Goal: Task Accomplishment & Management: Use online tool/utility

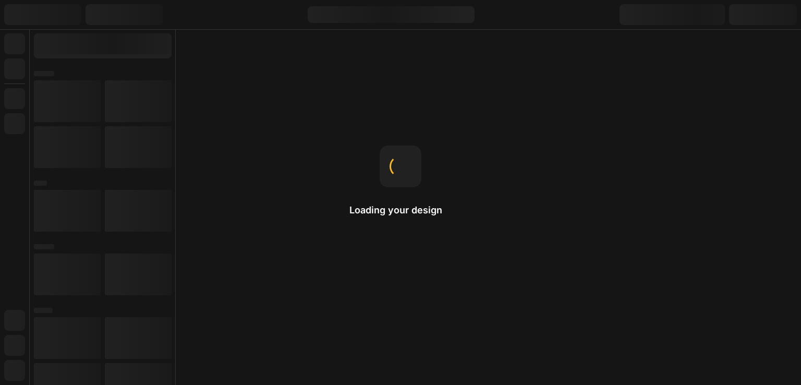
click at [425, 180] on div "Loading your design" at bounding box center [401, 193] width 102 height 94
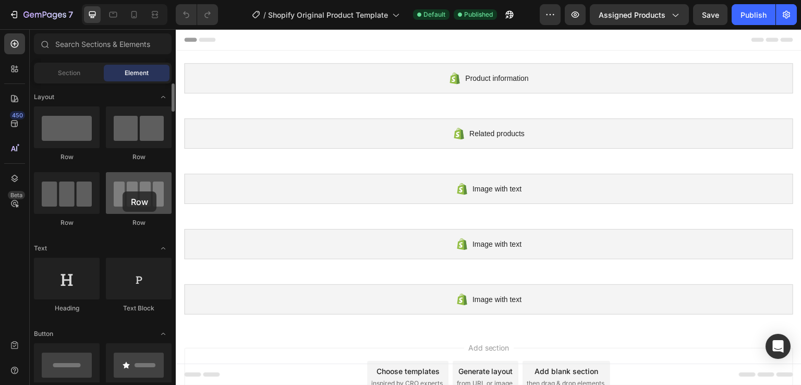
click at [123, 191] on div at bounding box center [139, 193] width 66 height 42
click at [126, 198] on div at bounding box center [139, 193] width 66 height 42
drag, startPoint x: 126, startPoint y: 198, endPoint x: 69, endPoint y: 150, distance: 75.2
click at [69, 150] on div "Row Row Row Row" at bounding box center [103, 171] width 138 height 130
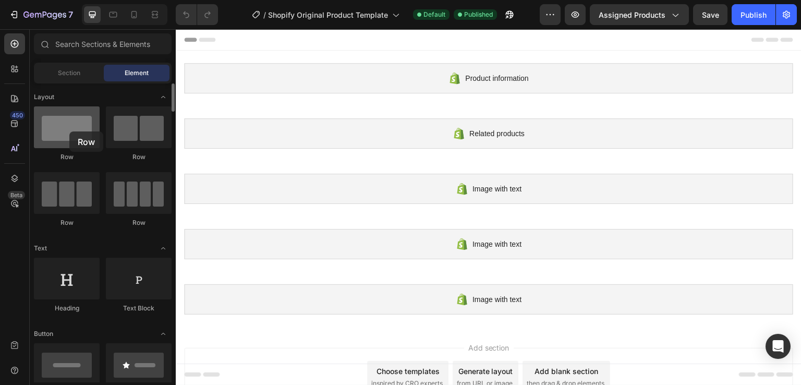
click at [69, 131] on div at bounding box center [67, 127] width 66 height 42
click at [79, 78] on div "Section" at bounding box center [69, 73] width 66 height 17
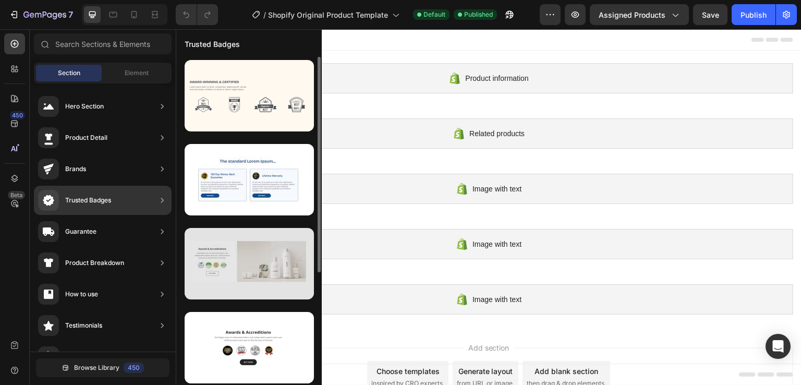
click at [242, 238] on div at bounding box center [249, 263] width 129 height 71
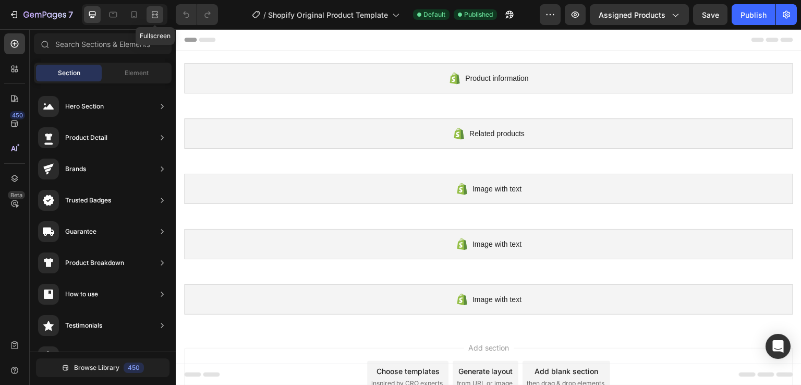
click at [153, 15] on icon at bounding box center [153, 14] width 3 height 3
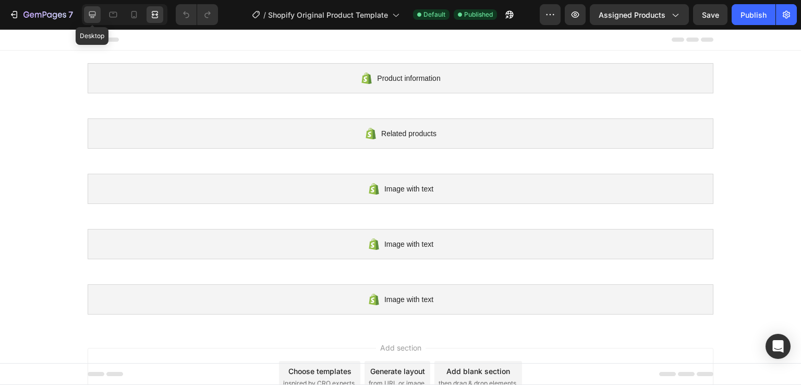
click at [92, 17] on icon at bounding box center [92, 14] width 10 height 10
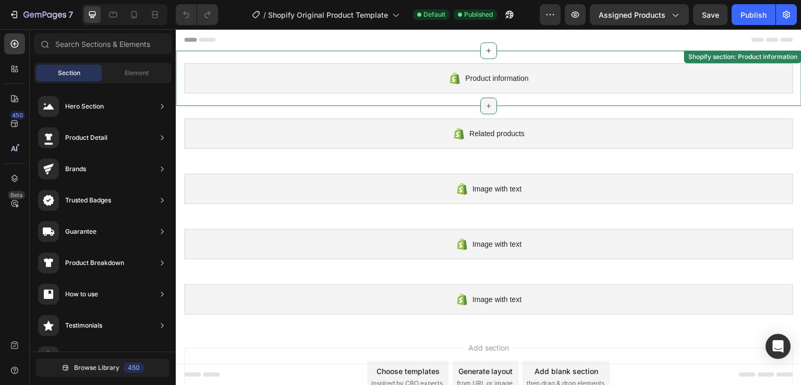
click at [485, 103] on icon at bounding box center [489, 106] width 8 height 8
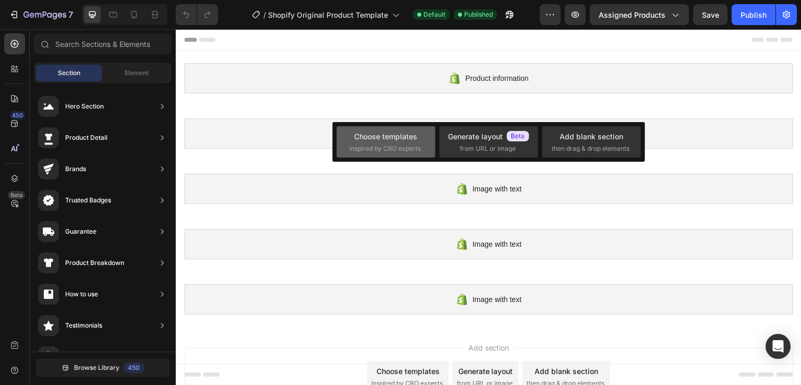
click at [415, 144] on span "inspired by CRO experts" at bounding box center [385, 148] width 71 height 9
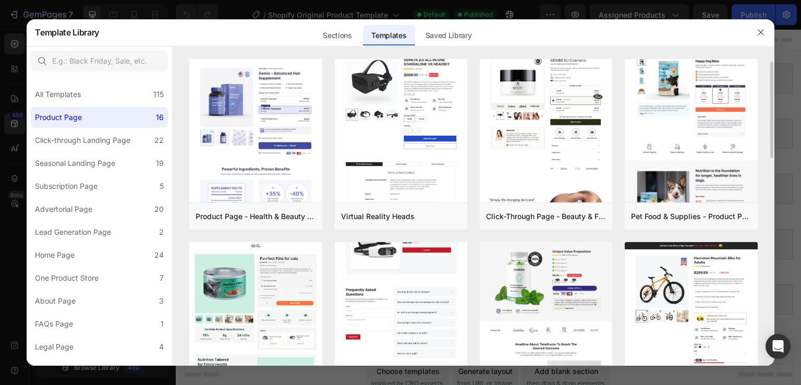
scroll to position [10, 0]
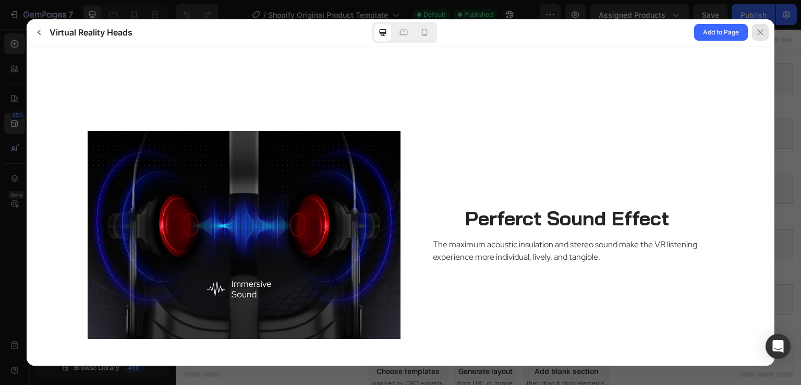
scroll to position [1349, 0]
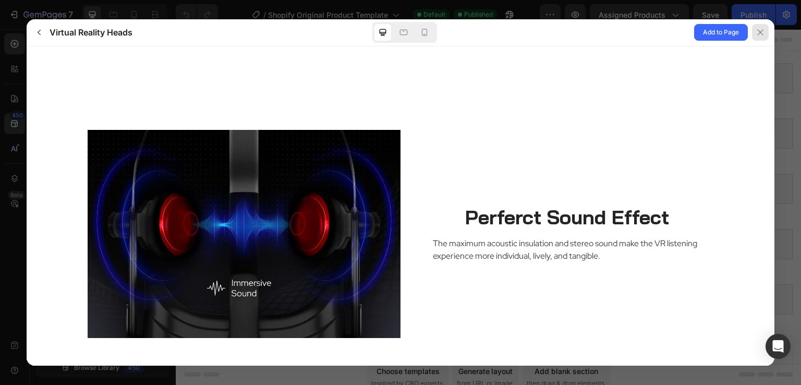
click at [761, 31] on icon at bounding box center [761, 33] width 6 height 6
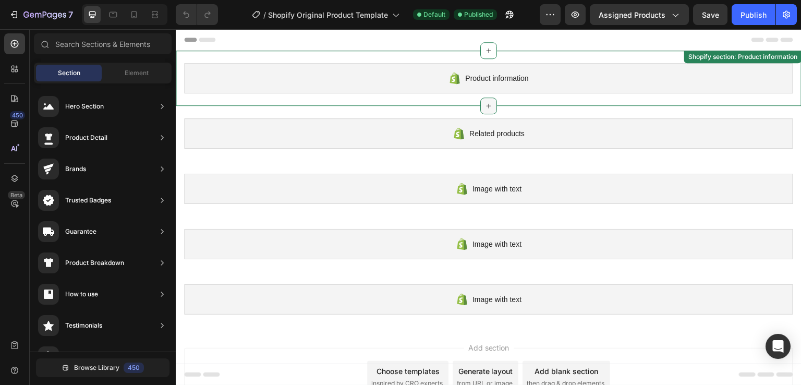
click at [485, 103] on icon at bounding box center [489, 106] width 8 height 8
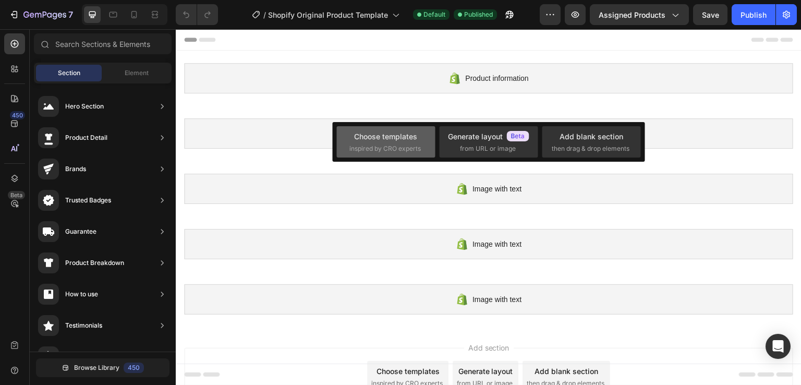
click at [385, 144] on span "inspired by CRO experts" at bounding box center [385, 148] width 71 height 9
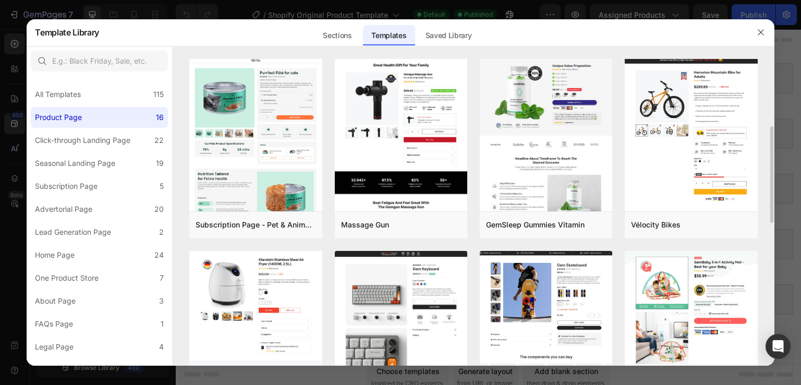
scroll to position [201, 0]
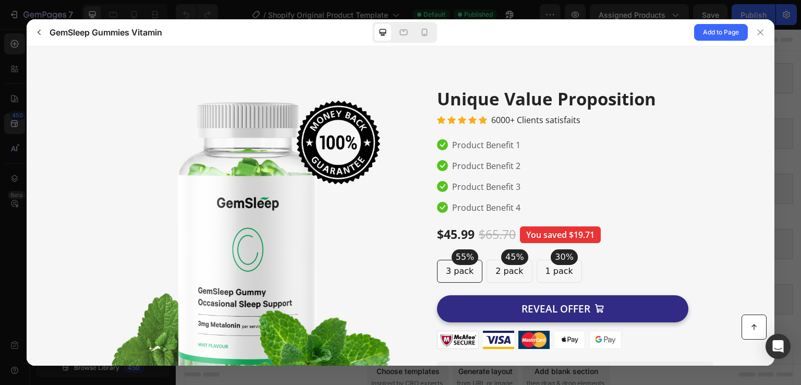
scroll to position [0, 0]
click at [405, 31] on icon at bounding box center [404, 32] width 10 height 10
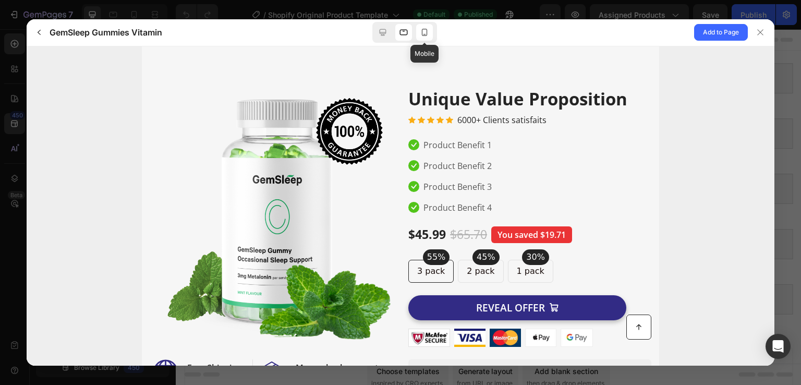
click at [426, 31] on icon at bounding box center [424, 32] width 10 height 10
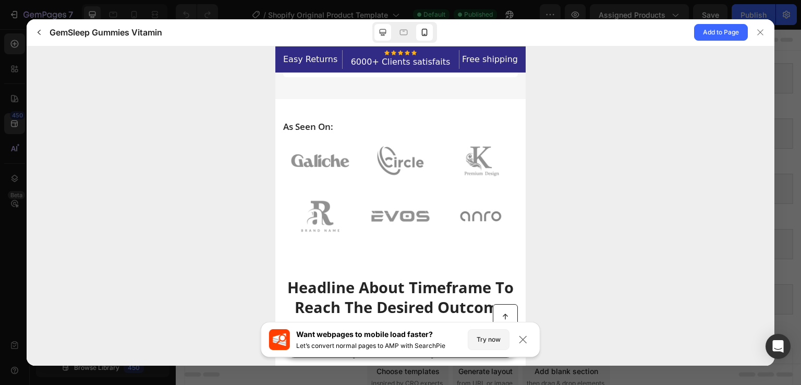
scroll to position [411, 0]
click at [380, 34] on icon at bounding box center [383, 32] width 10 height 10
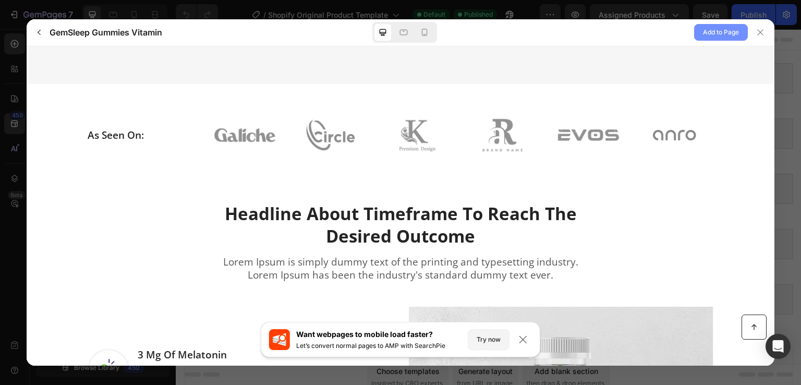
click at [717, 30] on span "Add to Page" at bounding box center [721, 32] width 36 height 13
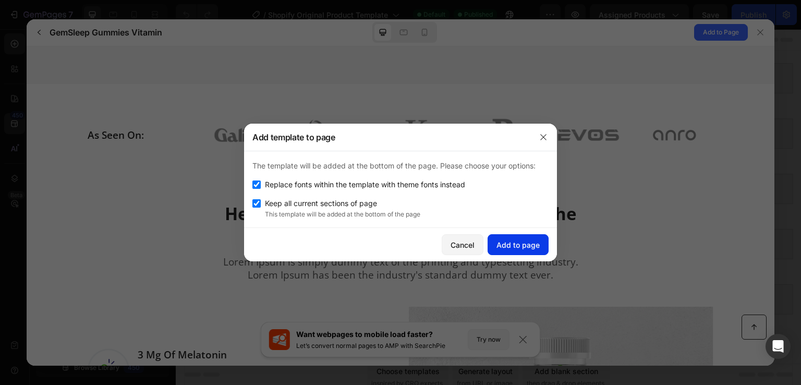
click at [505, 241] on div "Add to page" at bounding box center [518, 244] width 43 height 11
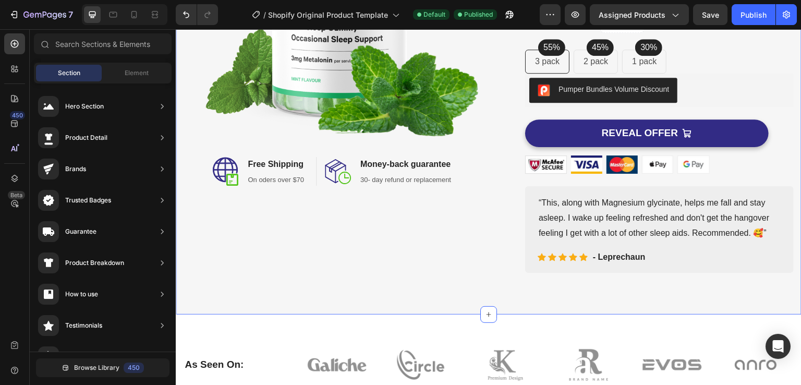
scroll to position [322, 0]
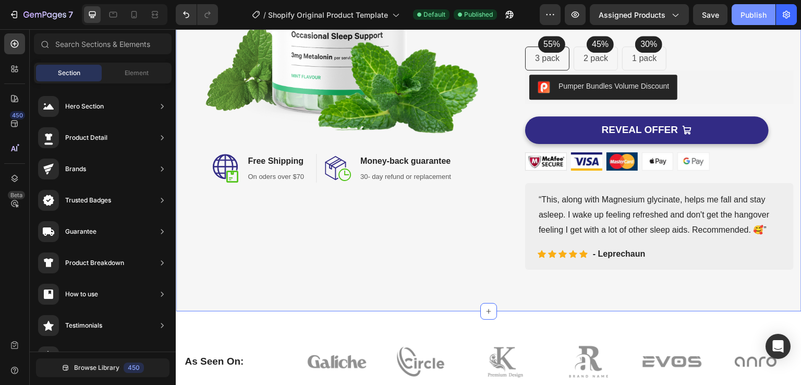
click at [758, 16] on div "Publish" at bounding box center [754, 14] width 26 height 11
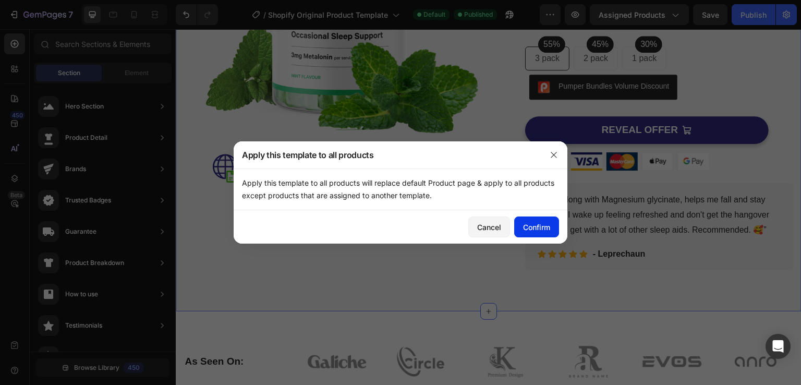
click at [541, 226] on div "Confirm" at bounding box center [536, 227] width 27 height 11
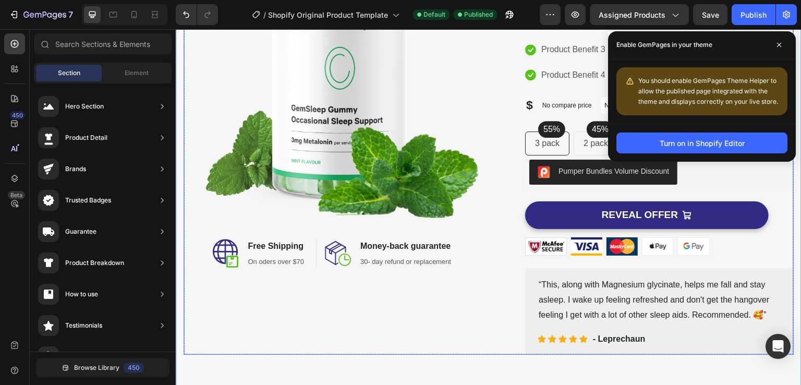
scroll to position [233, 0]
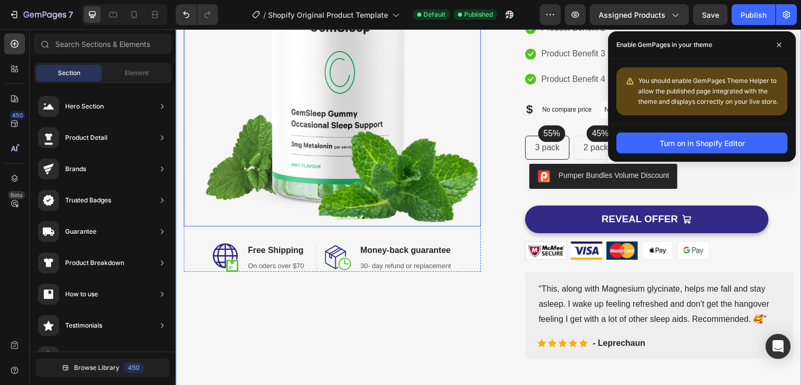
click at [352, 134] on img at bounding box center [332, 70] width 297 height 311
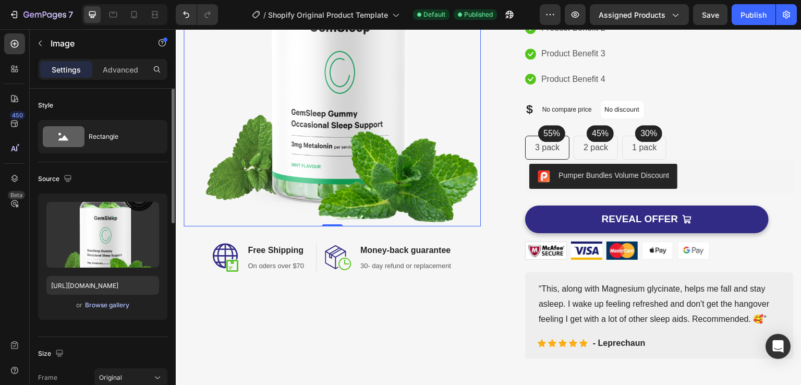
click at [106, 303] on div "Browse gallery" at bounding box center [107, 305] width 44 height 9
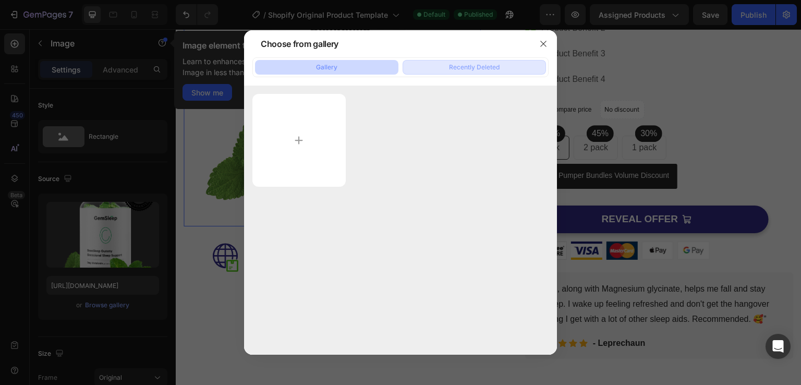
click at [464, 63] on div "Recently Deleted" at bounding box center [474, 67] width 51 height 9
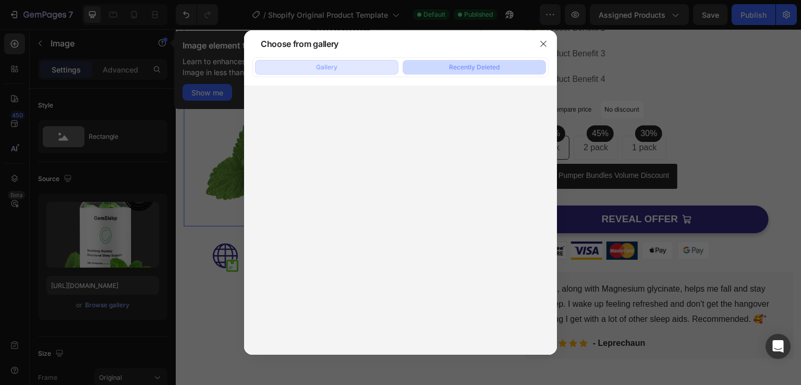
click at [367, 65] on button "Gallery" at bounding box center [326, 67] width 143 height 15
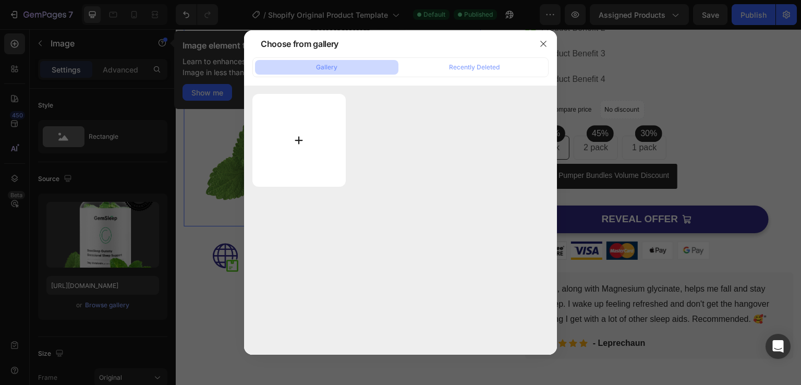
click at [298, 141] on input "file" at bounding box center [299, 140] width 93 height 93
click at [545, 42] on icon "button" at bounding box center [544, 44] width 6 height 6
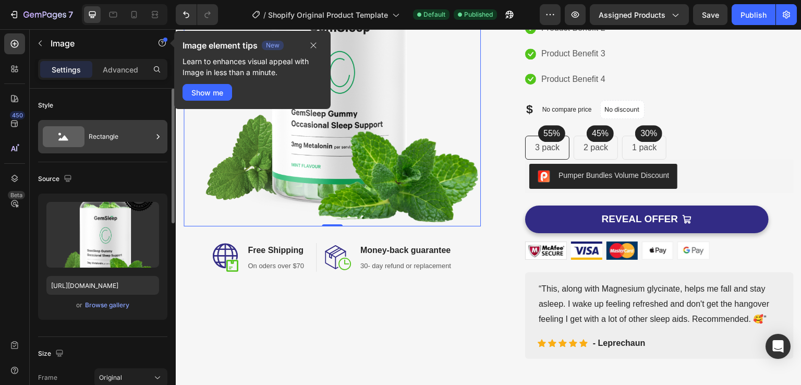
click at [124, 141] on div "Rectangle" at bounding box center [121, 137] width 64 height 24
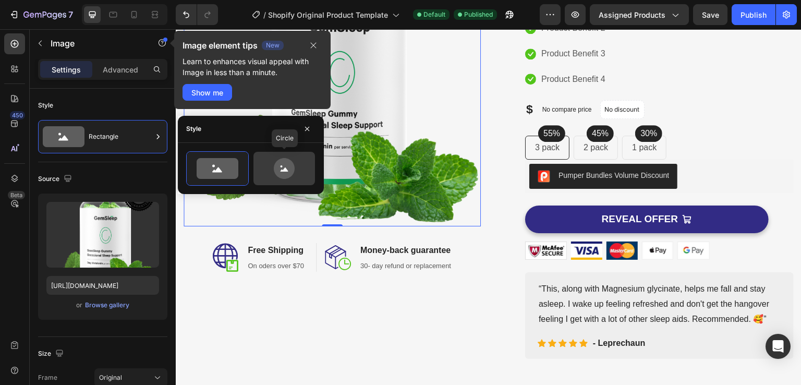
click at [265, 170] on icon at bounding box center [284, 168] width 49 height 21
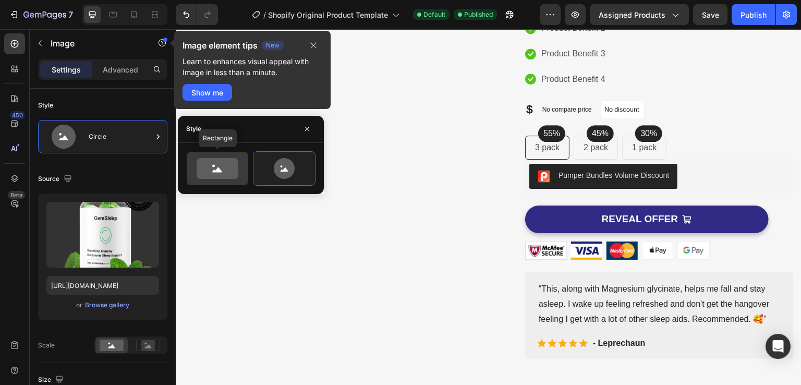
click at [219, 176] on icon at bounding box center [218, 168] width 42 height 21
type input "100"
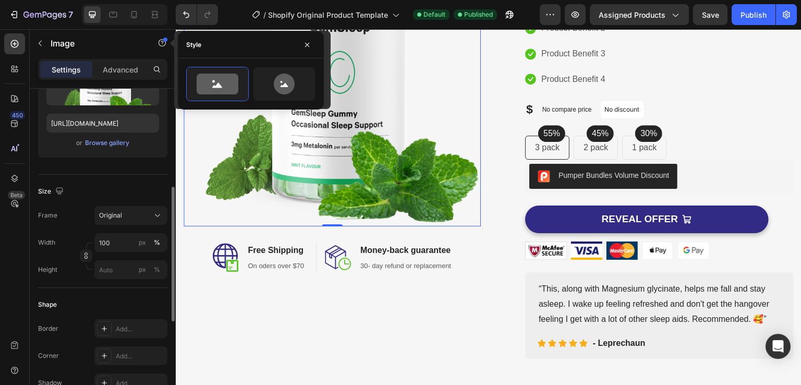
scroll to position [198, 0]
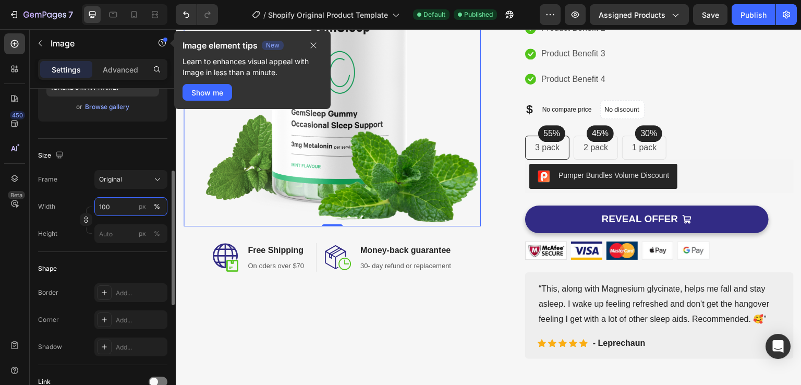
click at [119, 207] on input "100" at bounding box center [130, 206] width 73 height 19
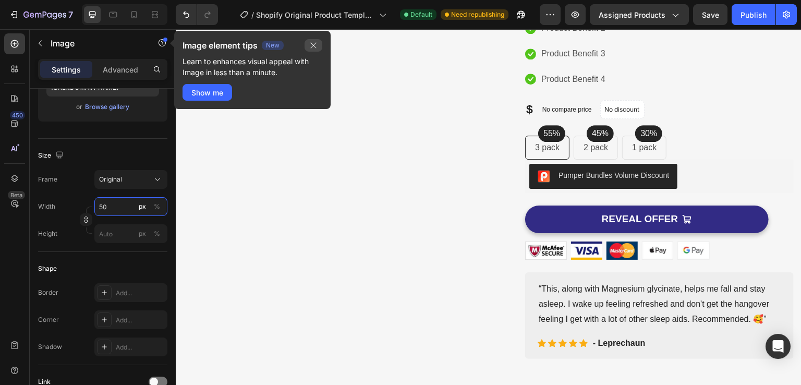
type input "50"
click at [314, 42] on icon "button" at bounding box center [313, 45] width 8 height 8
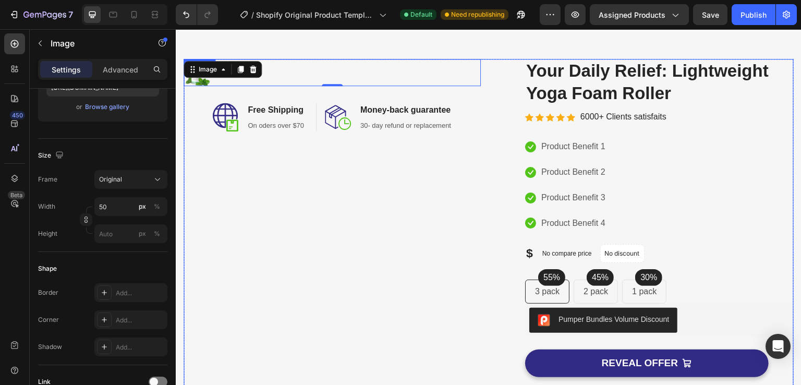
scroll to position [78, 0]
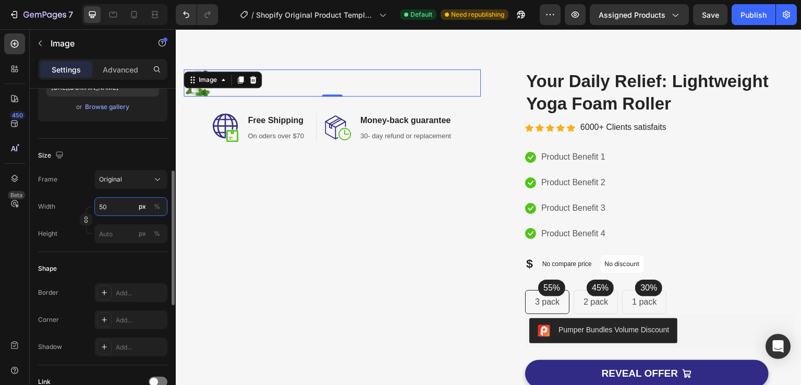
click at [115, 200] on input "50" at bounding box center [130, 206] width 73 height 19
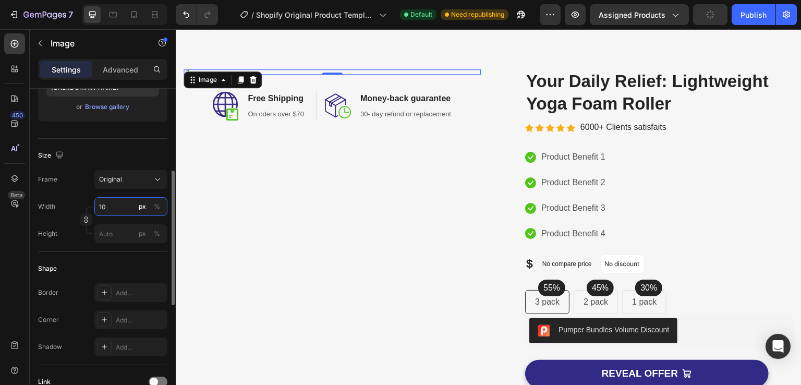
type input "100"
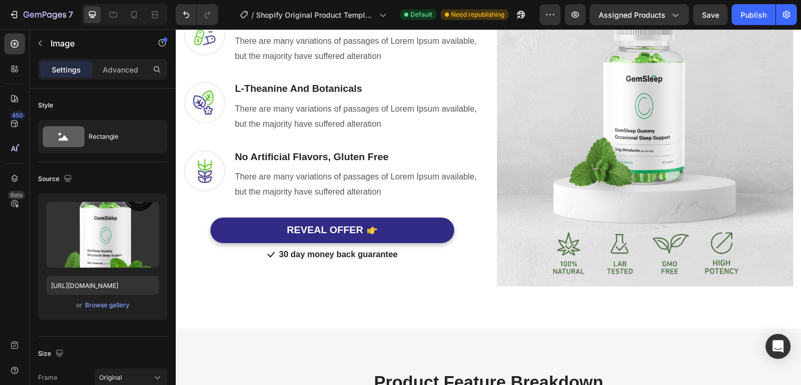
scroll to position [873, 0]
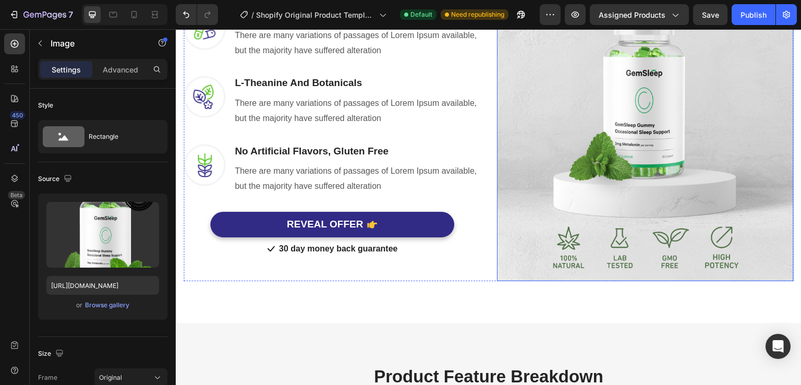
click at [583, 142] on img at bounding box center [645, 132] width 297 height 297
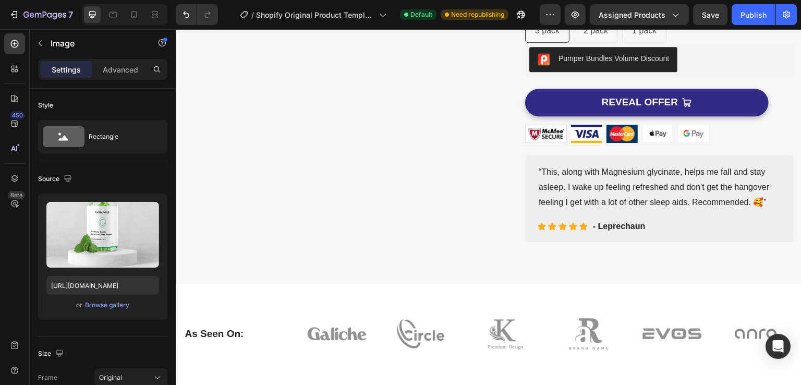
scroll to position [346, 0]
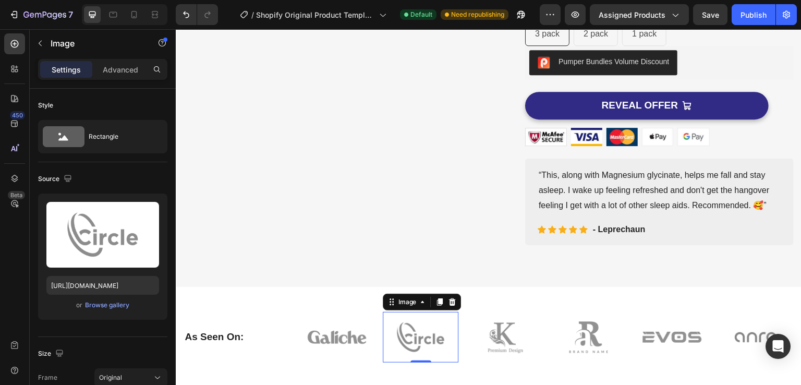
click at [422, 338] on img at bounding box center [421, 337] width 76 height 50
click at [490, 336] on img at bounding box center [505, 337] width 76 height 50
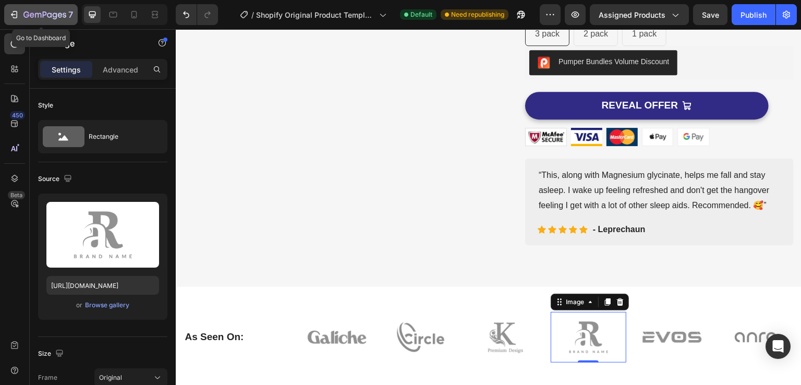
click at [12, 15] on icon "button" at bounding box center [13, 14] width 5 height 3
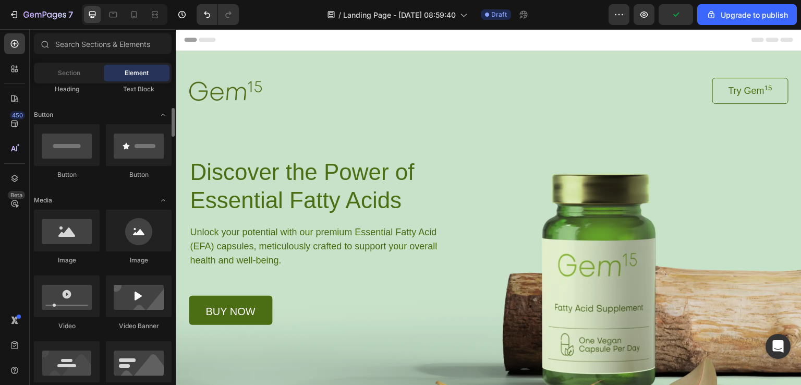
scroll to position [223, 0]
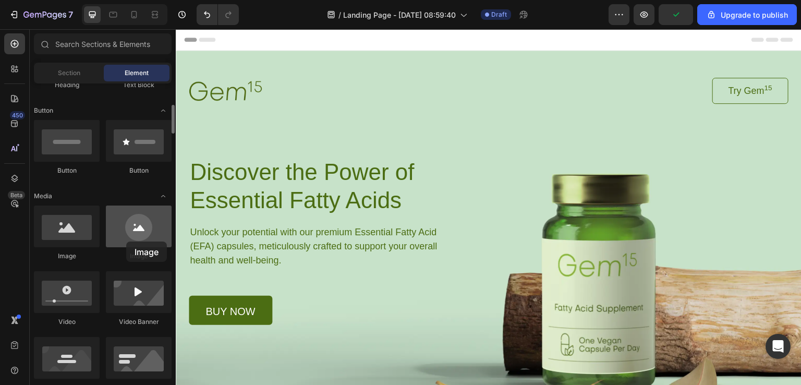
click at [126, 242] on div at bounding box center [139, 227] width 66 height 42
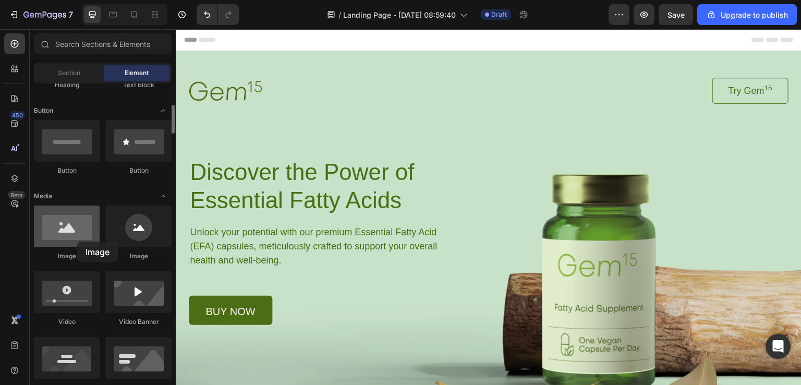
click at [77, 242] on div at bounding box center [67, 227] width 66 height 42
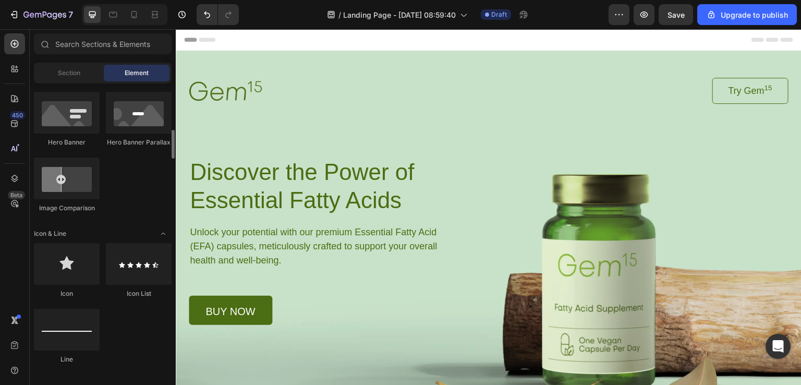
scroll to position [527, 0]
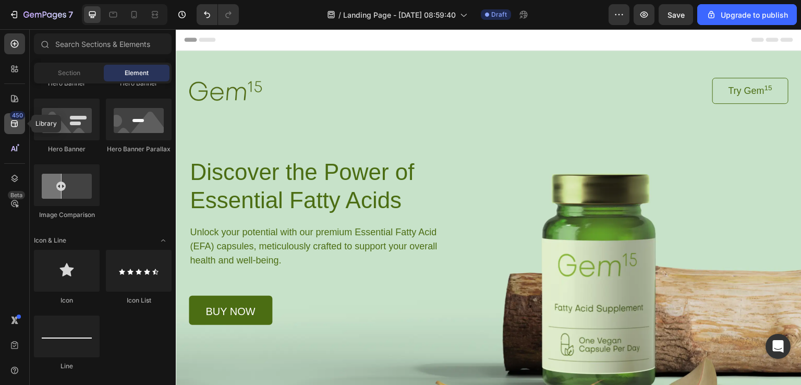
click at [15, 122] on icon at bounding box center [14, 123] width 10 height 10
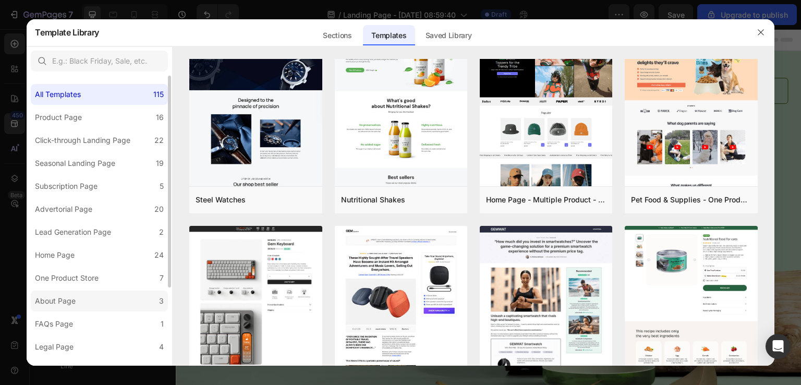
scroll to position [106, 0]
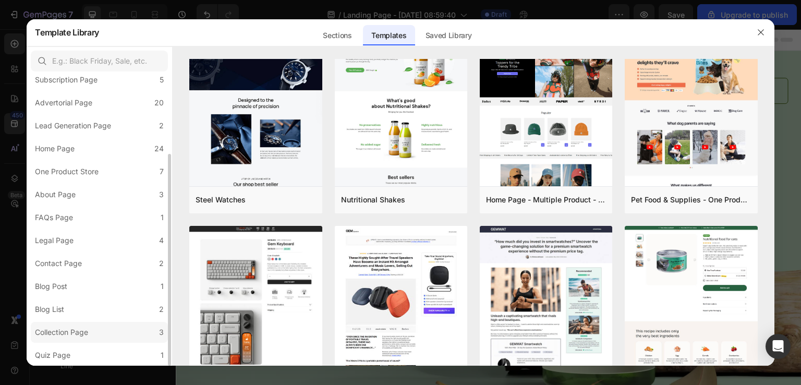
click at [88, 337] on div "Collection Page" at bounding box center [61, 332] width 53 height 13
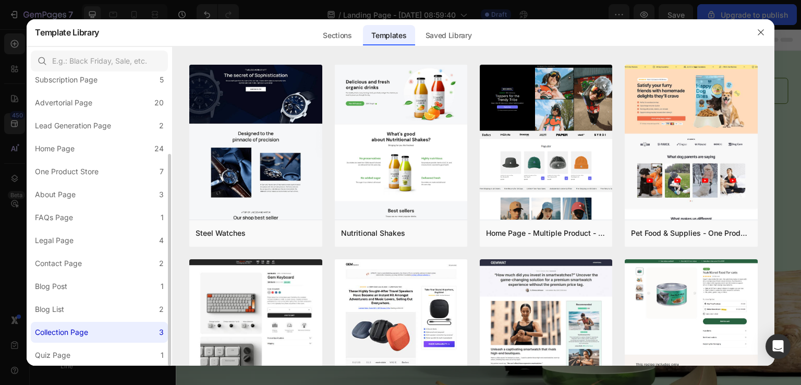
scroll to position [0, 0]
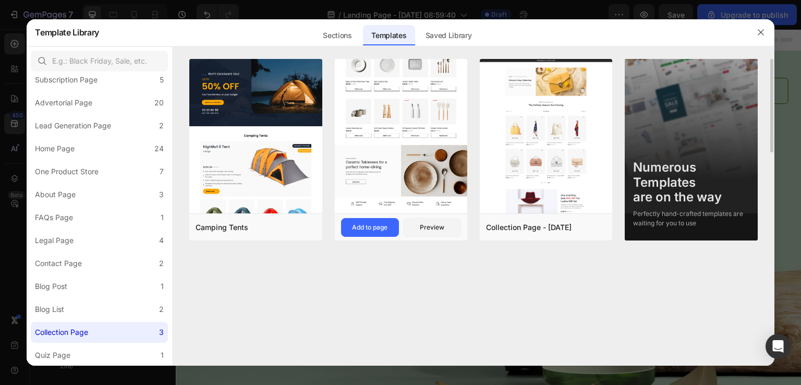
click at [406, 167] on img at bounding box center [401, 90] width 133 height 247
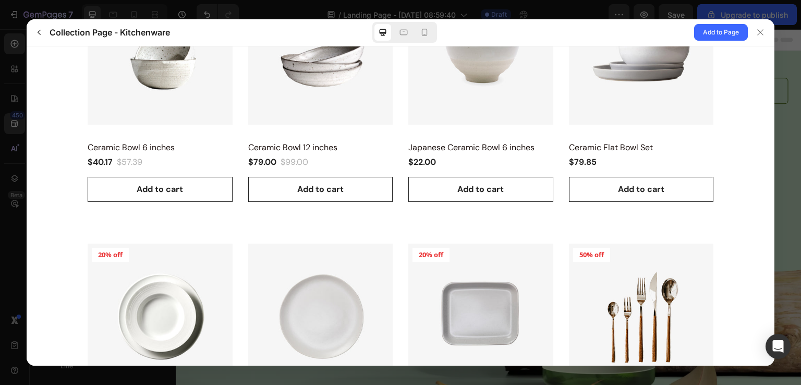
scroll to position [285, 0]
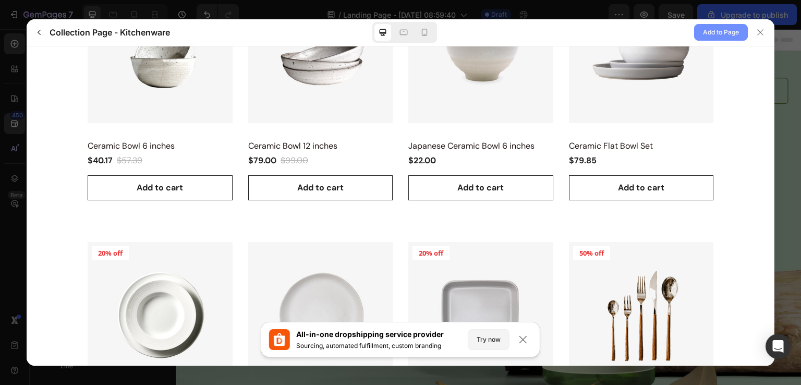
click at [712, 30] on span "Add to Page" at bounding box center [721, 32] width 36 height 13
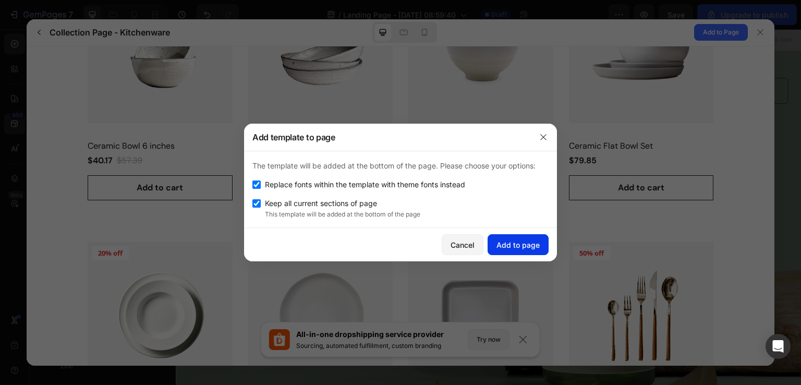
click at [516, 241] on div "Add to page" at bounding box center [518, 244] width 43 height 11
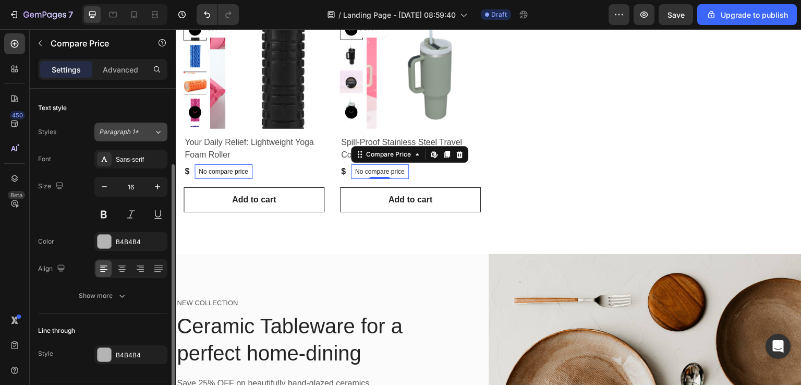
scroll to position [93, 0]
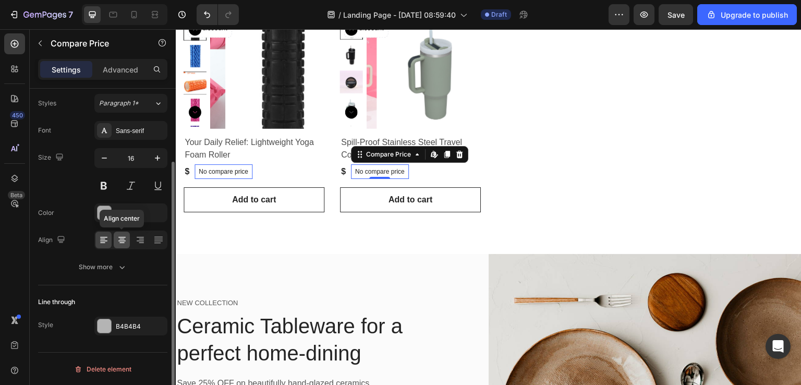
click at [120, 235] on icon at bounding box center [122, 240] width 10 height 10
click at [104, 266] on div "Show more" at bounding box center [103, 267] width 49 height 10
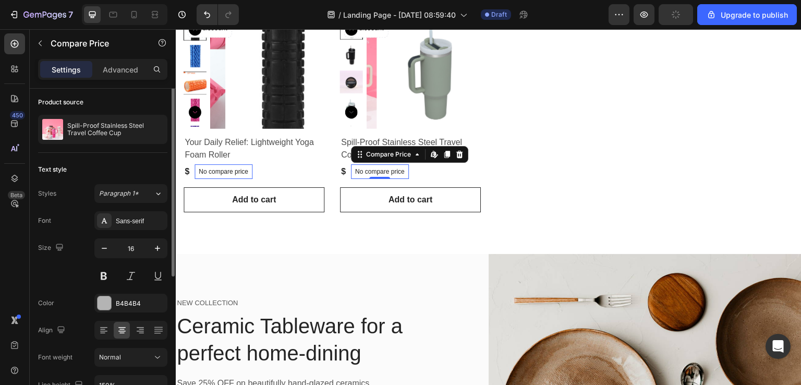
scroll to position [0, 0]
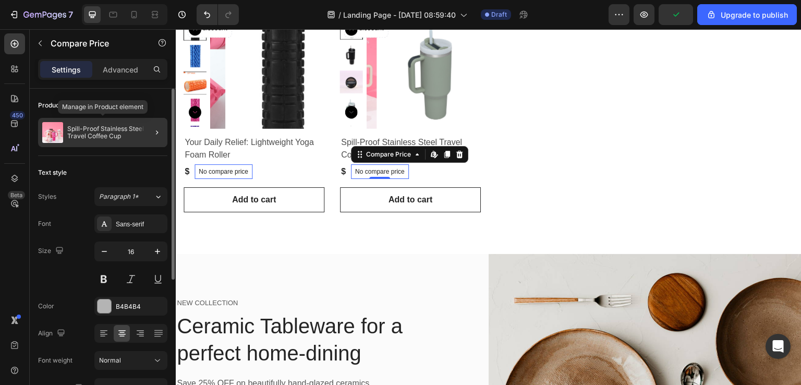
click at [134, 134] on p "Spill-Proof Stainless Steel Travel Coffee Cup" at bounding box center [115, 132] width 96 height 15
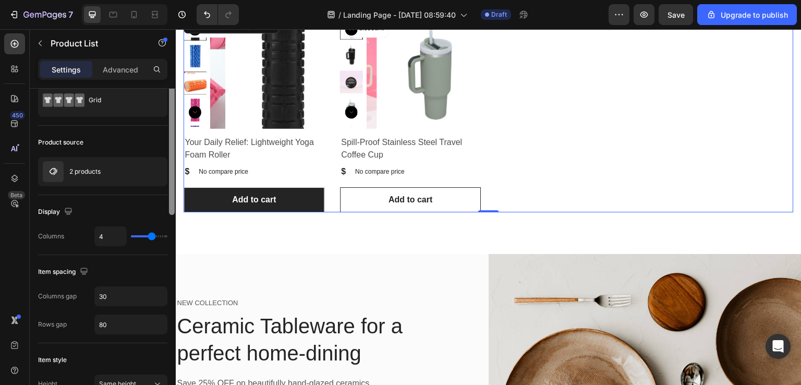
scroll to position [10, 0]
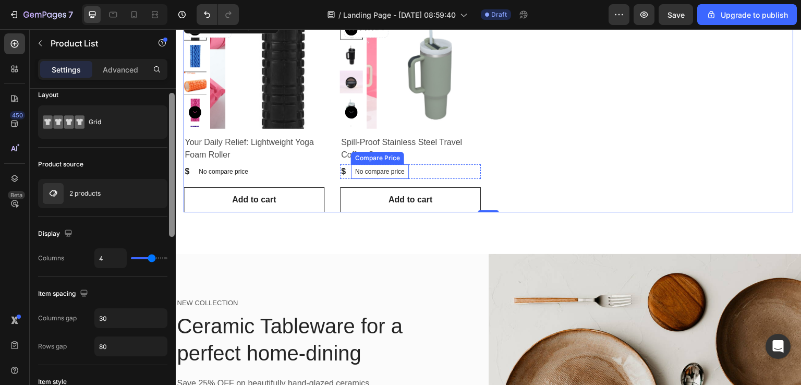
drag, startPoint x: 346, startPoint y: 205, endPoint x: 383, endPoint y: 169, distance: 52.0
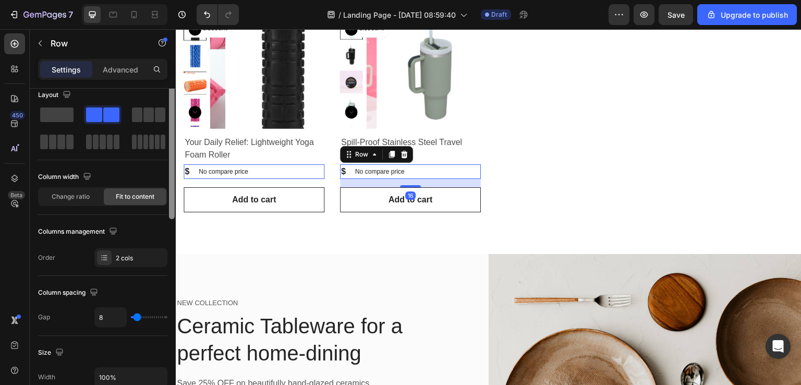
scroll to position [0, 0]
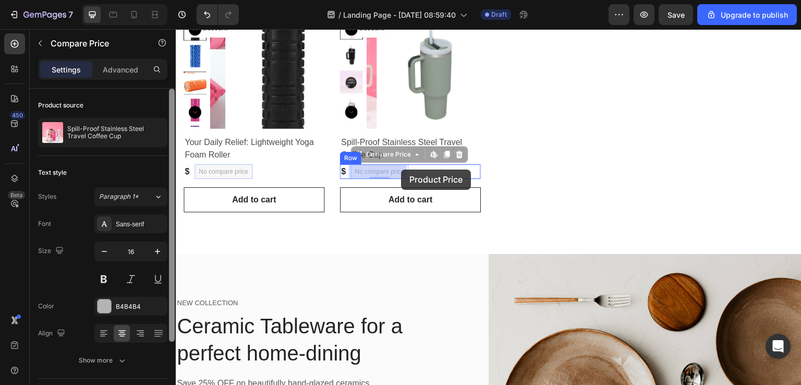
drag, startPoint x: 414, startPoint y: 155, endPoint x: 401, endPoint y: 170, distance: 19.6
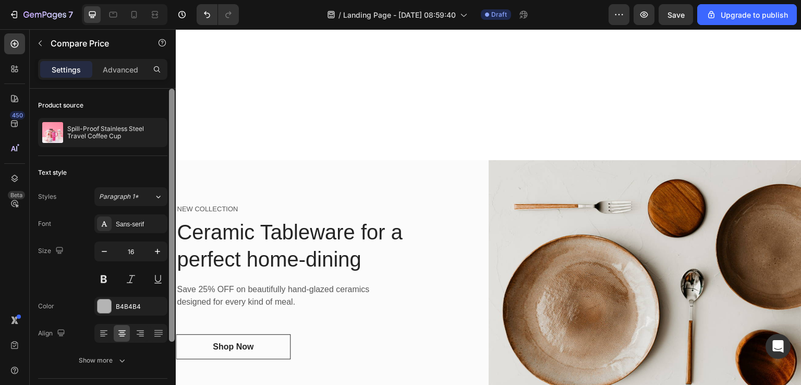
scroll to position [3288, 0]
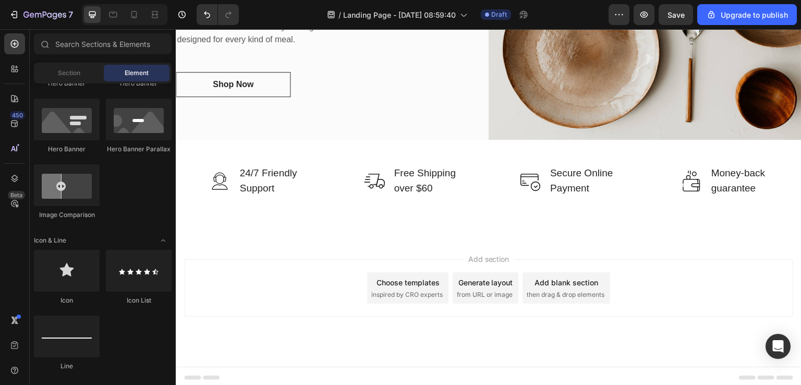
click at [547, 283] on div "Add blank section" at bounding box center [567, 282] width 64 height 11
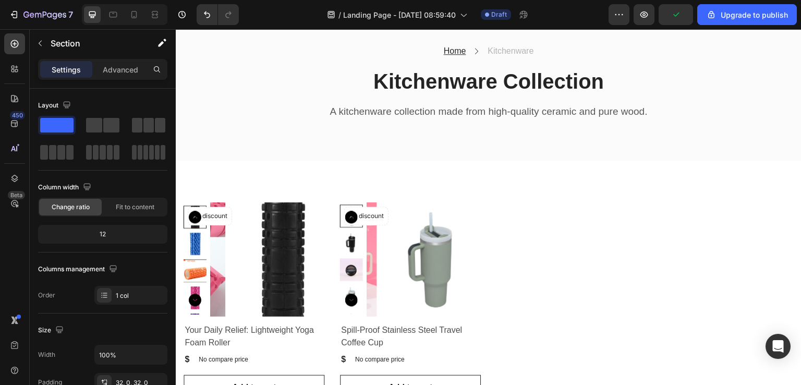
scroll to position [2724, 0]
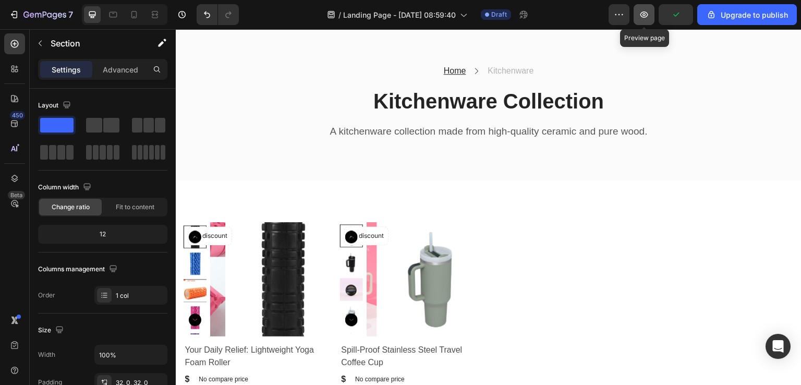
click at [641, 17] on icon "button" at bounding box center [644, 14] width 10 height 10
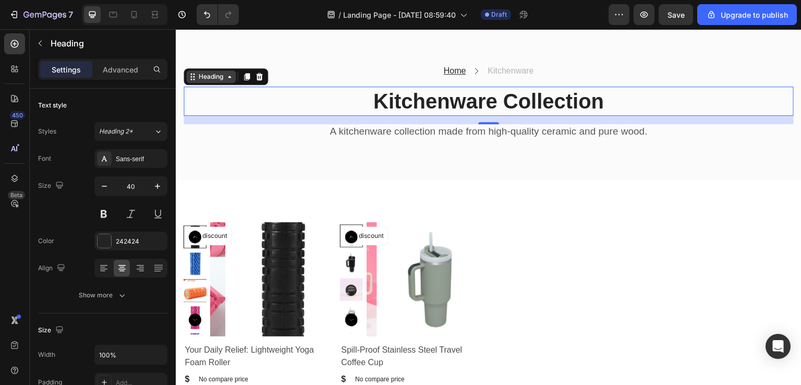
click at [229, 78] on icon at bounding box center [229, 77] width 8 height 8
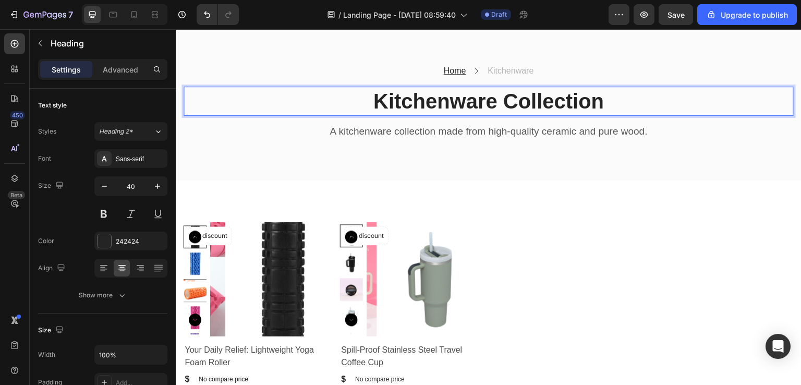
click at [391, 92] on p "Kitchenware Collection" at bounding box center [489, 101] width 608 height 27
click at [601, 98] on p "Kitchenware Collection" at bounding box center [489, 101] width 608 height 27
click at [494, 99] on p "Gym bottle" at bounding box center [489, 101] width 608 height 27
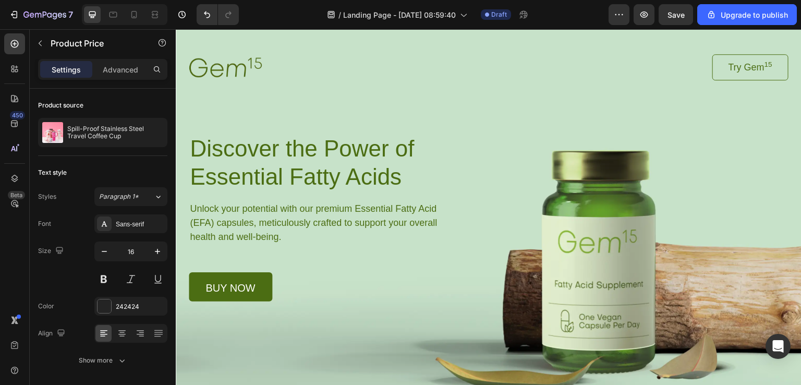
scroll to position [0, 0]
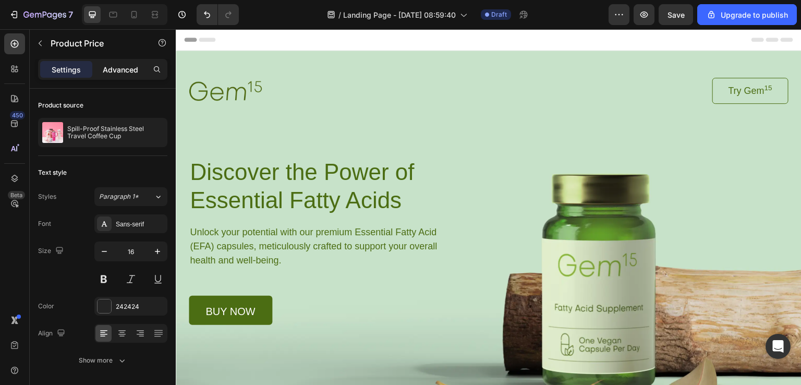
click at [123, 73] on p "Advanced" at bounding box center [120, 69] width 35 height 11
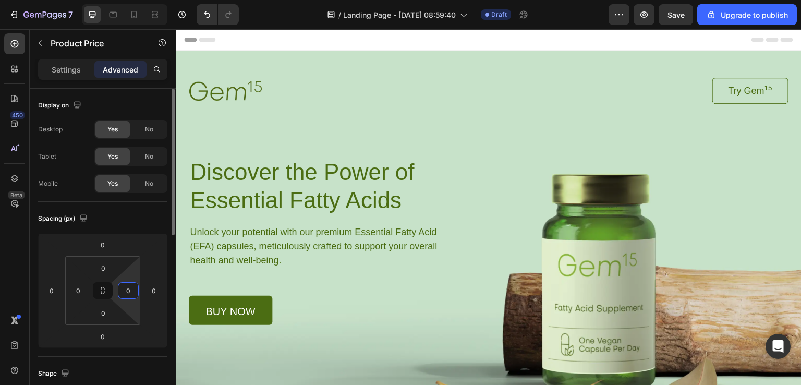
click at [127, 292] on input "0" at bounding box center [129, 291] width 16 height 16
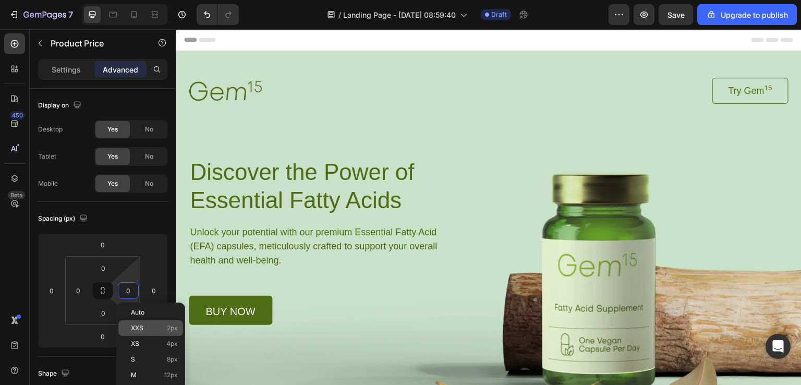
click at [135, 335] on div "XXS 2px" at bounding box center [150, 328] width 65 height 16
type input "2"
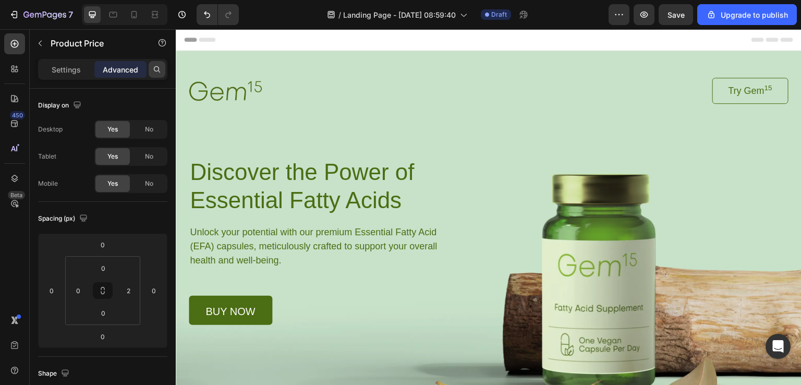
click at [155, 75] on div at bounding box center [157, 69] width 17 height 17
click at [119, 69] on input "text" at bounding box center [102, 69] width 129 height 21
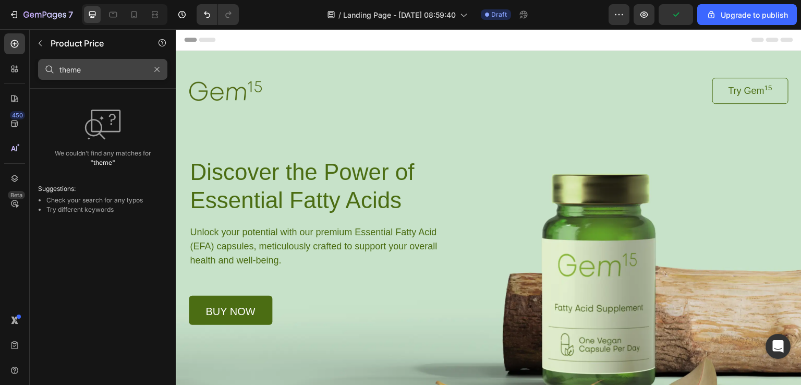
type input "theme"
